Goal: Find specific page/section: Find specific page/section

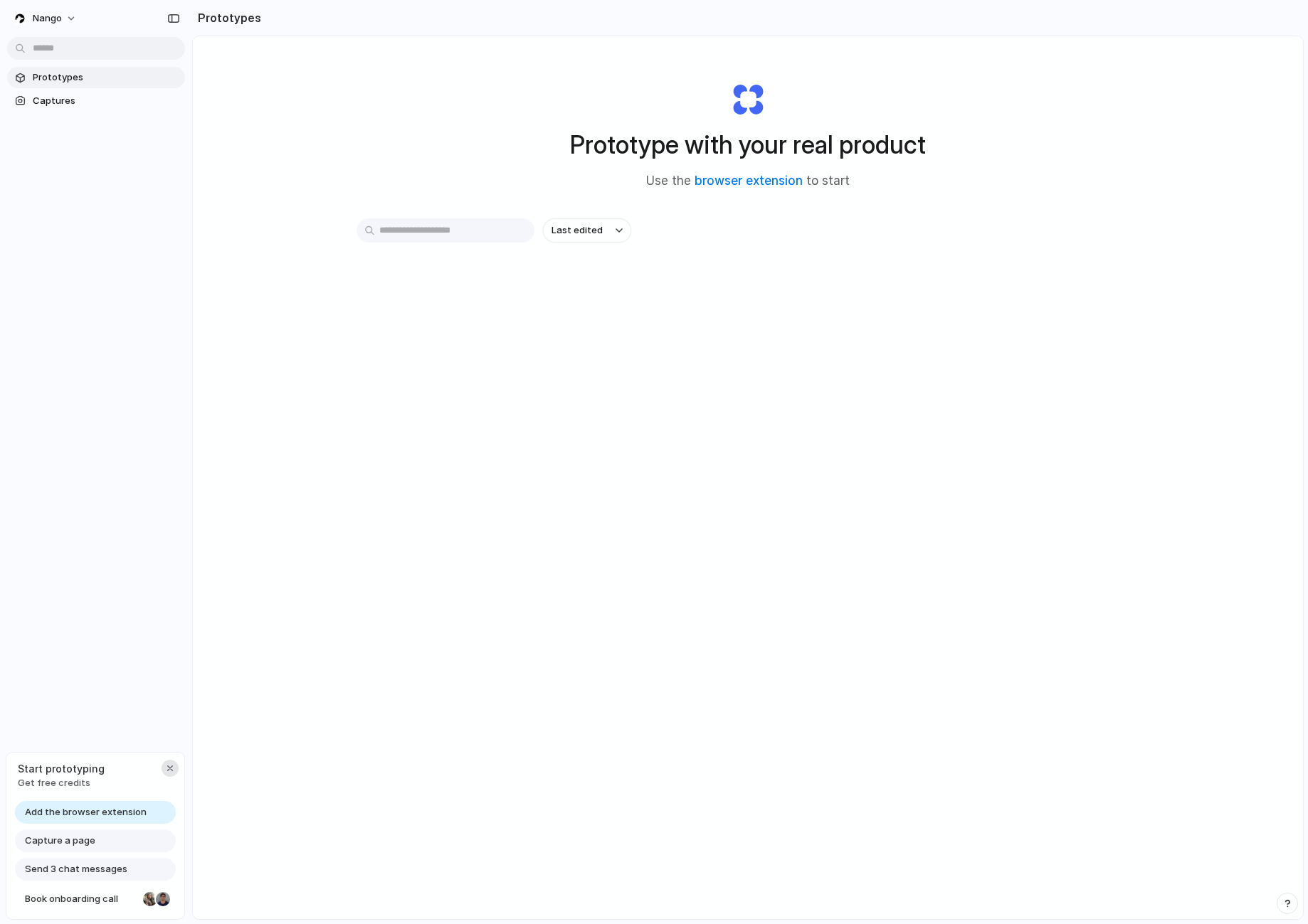
click at [166, 766] on div "button" at bounding box center [170, 768] width 12 height 12
click at [745, 184] on link "browser extension" at bounding box center [749, 180] width 108 height 14
